Goal: Information Seeking & Learning: Learn about a topic

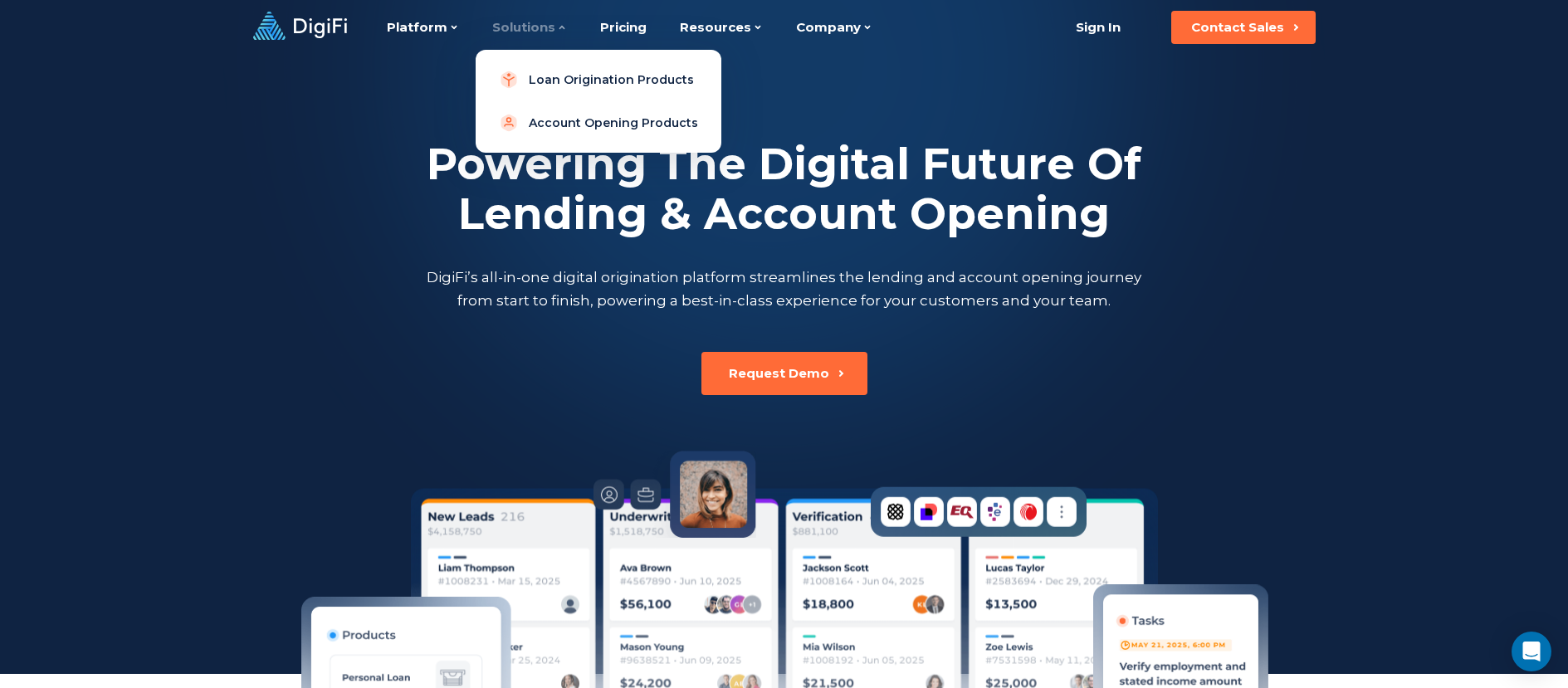
click at [537, 32] on div "Solutions" at bounding box center [529, 28] width 75 height 55
click at [547, 87] on link "Loan Origination Products" at bounding box center [598, 79] width 219 height 33
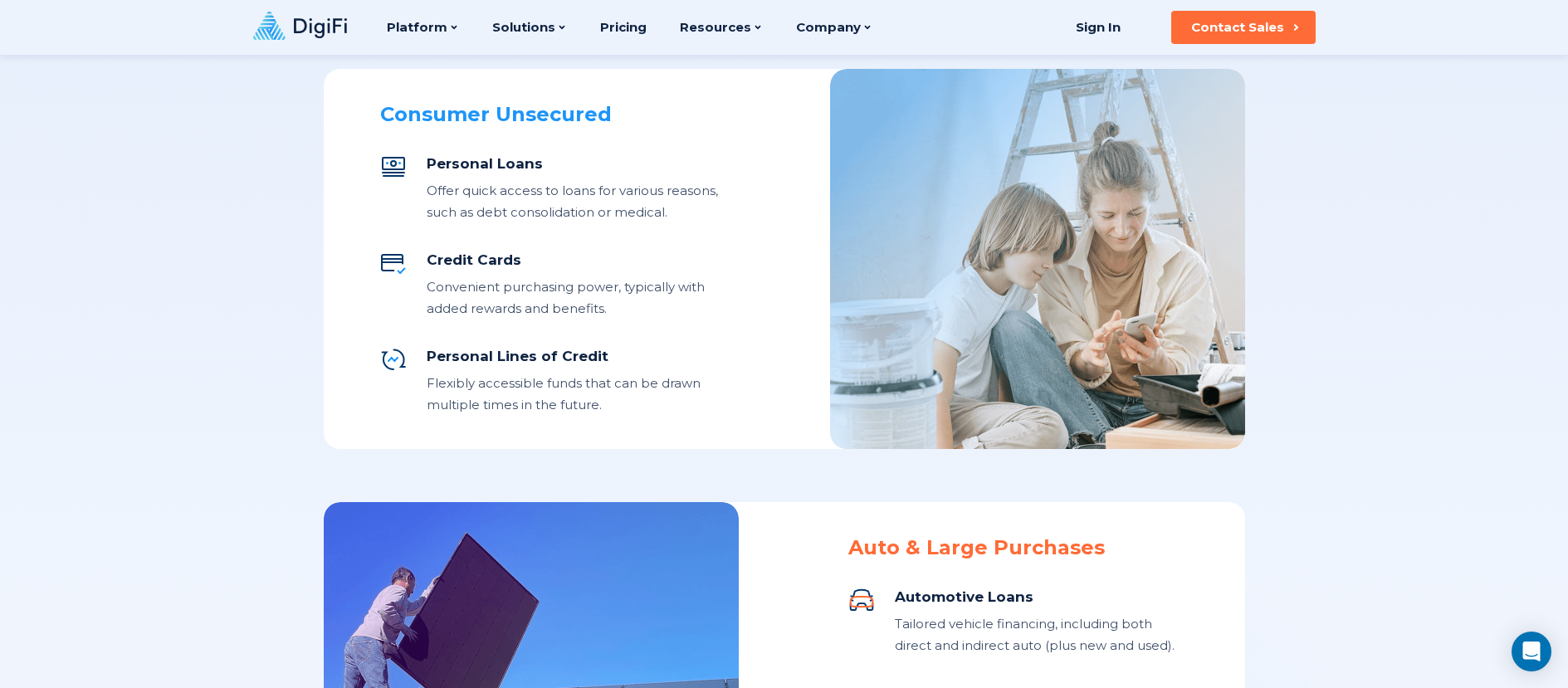
scroll to position [697, 0]
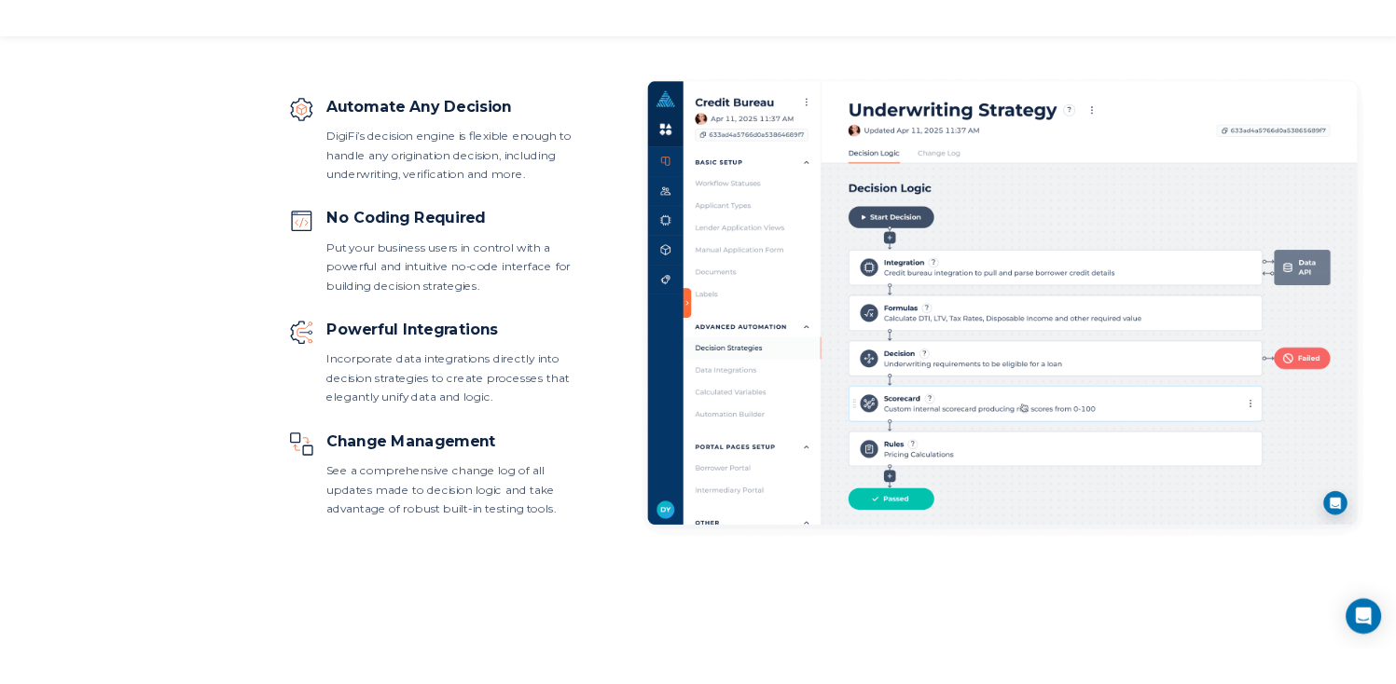
scroll to position [957, 0]
